Goal: Task Accomplishment & Management: Complete application form

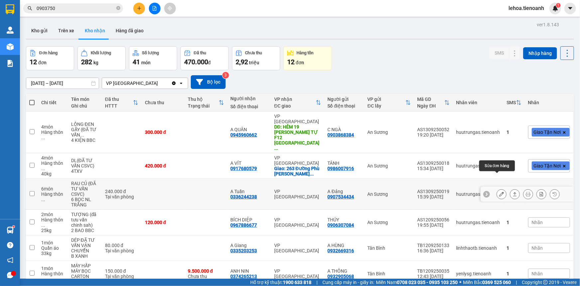
click at [497, 188] on button at bounding box center [501, 194] width 9 height 12
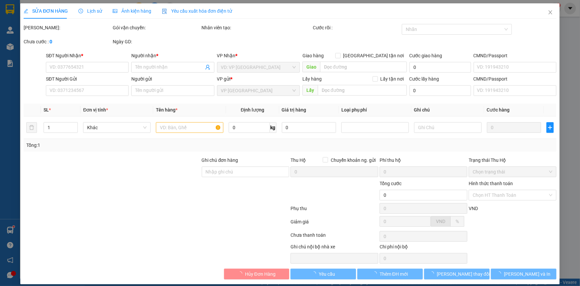
type input "0336244238"
type input "A Tuấn"
type input "0907534434"
type input "A Đảng"
type input "240.000"
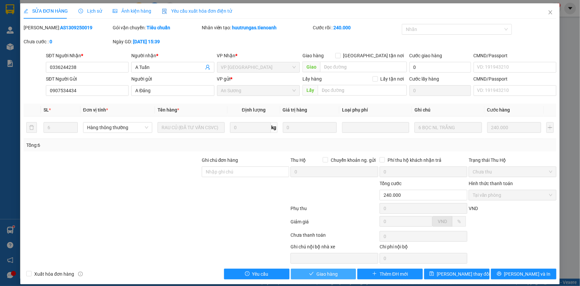
click at [332, 273] on span "Giao hàng" at bounding box center [326, 273] width 21 height 7
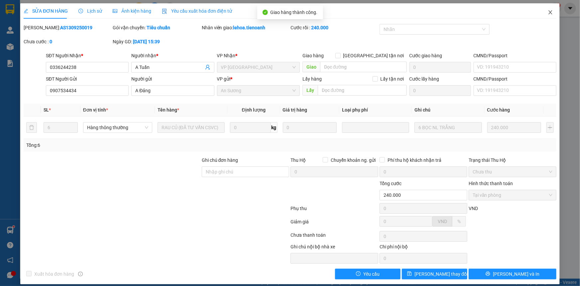
click at [548, 13] on icon "close" at bounding box center [550, 12] width 5 height 5
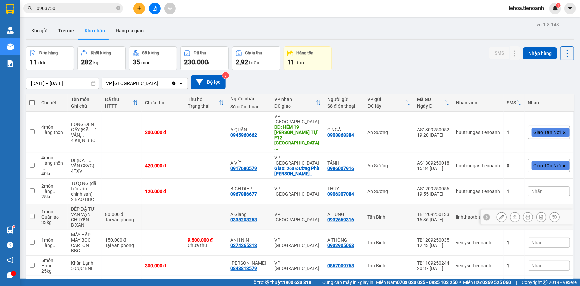
scroll to position [94, 0]
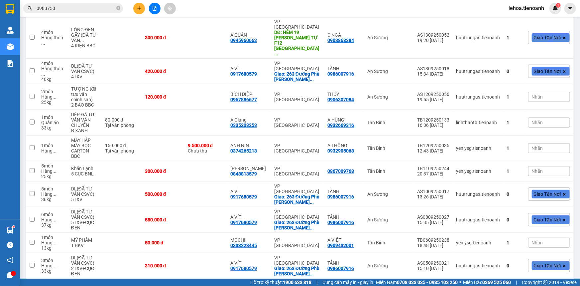
click at [536, 285] on div "10 / trang" at bounding box center [546, 289] width 21 height 7
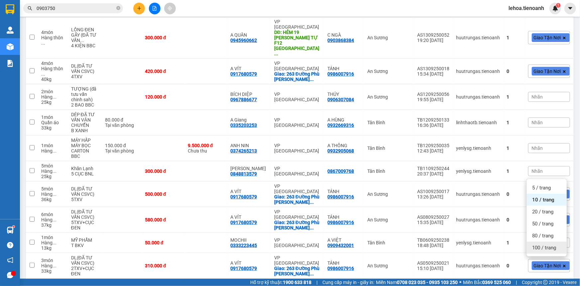
click at [538, 242] on div "100 / trang" at bounding box center [547, 247] width 40 height 12
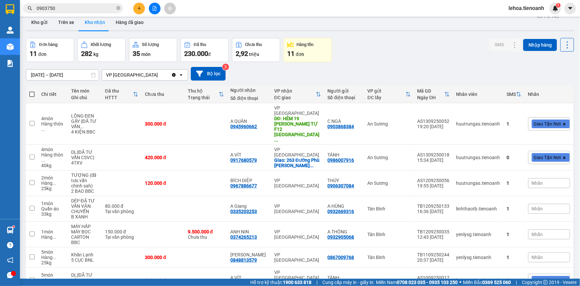
scroll to position [0, 0]
